Goal: Task Accomplishment & Management: Manage account settings

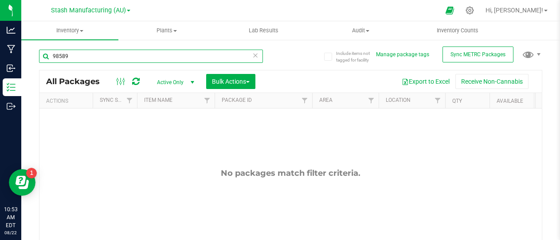
click at [74, 58] on input "98589" at bounding box center [151, 56] width 224 height 13
type input "97157"
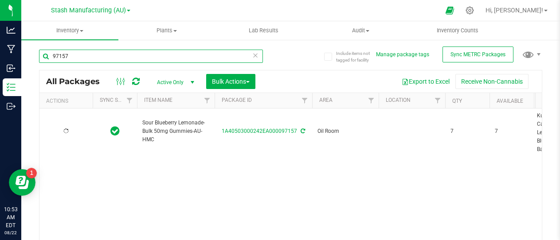
type input "[DATE]"
click at [93, 57] on input "97157" at bounding box center [151, 56] width 224 height 13
type input "9"
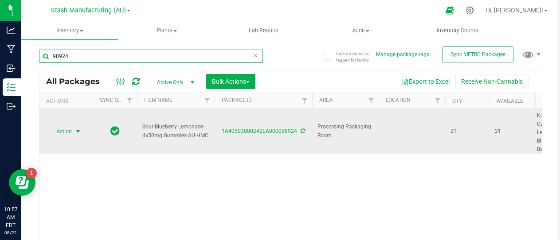
type input "98924"
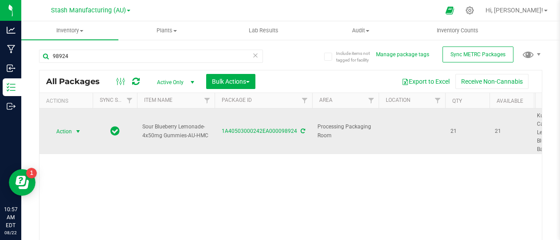
click at [80, 130] on span "select" at bounding box center [77, 131] width 7 height 7
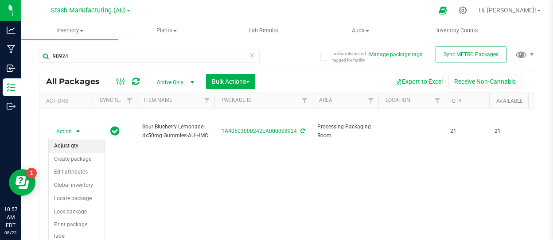
click at [71, 145] on li "Adjust qty" at bounding box center [77, 146] width 56 height 13
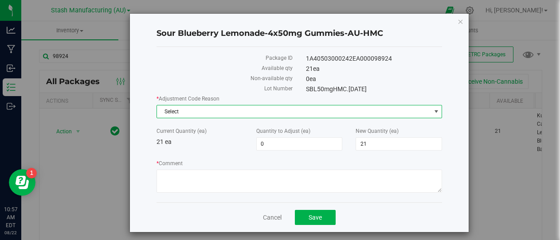
click at [403, 111] on span "Select" at bounding box center [294, 111] width 274 height 12
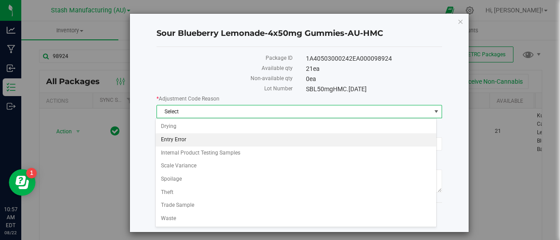
click at [213, 138] on li "Entry Error" at bounding box center [296, 139] width 281 height 13
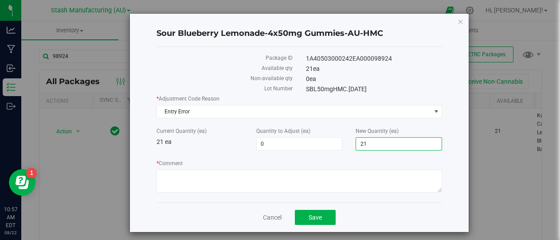
click at [376, 142] on span "21 21" at bounding box center [398, 143] width 86 height 13
type input "22"
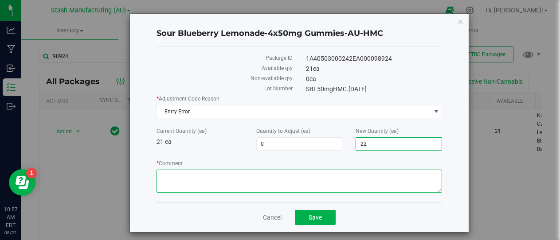
type input "1"
type input "22"
click at [218, 181] on textarea "* Comment" at bounding box center [299, 181] width 286 height 23
type textarea "Miscount"
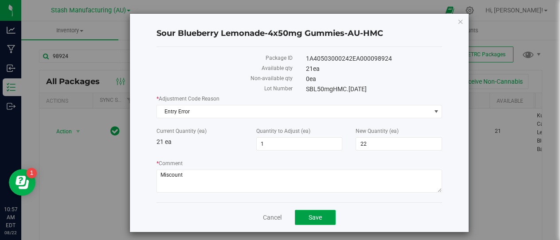
click at [317, 218] on span "Save" at bounding box center [314, 217] width 13 height 7
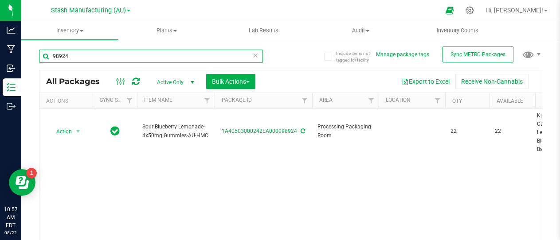
click at [73, 52] on input "98924" at bounding box center [151, 56] width 224 height 13
type input "9"
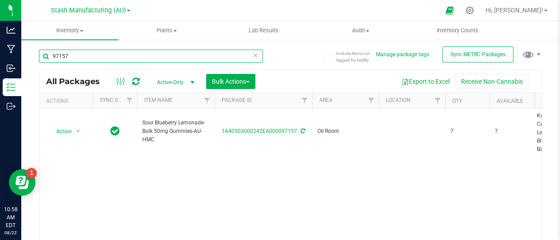
type input "97157"
